Goal: Navigation & Orientation: Find specific page/section

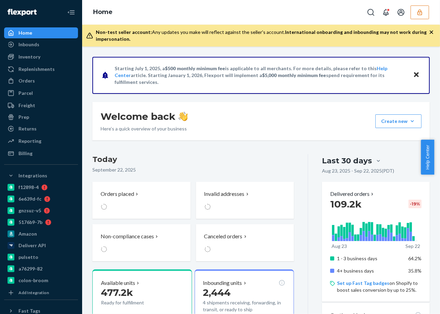
click at [424, 12] on button "button" at bounding box center [419, 12] width 18 height 14
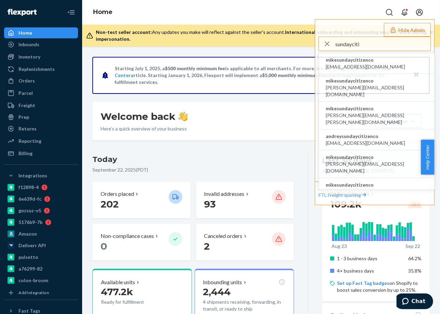
type input "sundayciti"
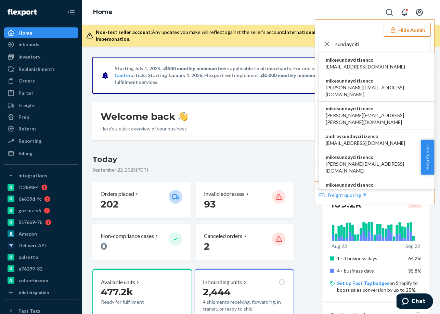
click at [366, 64] on span "[EMAIL_ADDRESS][DOMAIN_NAME]" at bounding box center [365, 66] width 79 height 7
